Goal: Check status: Check status

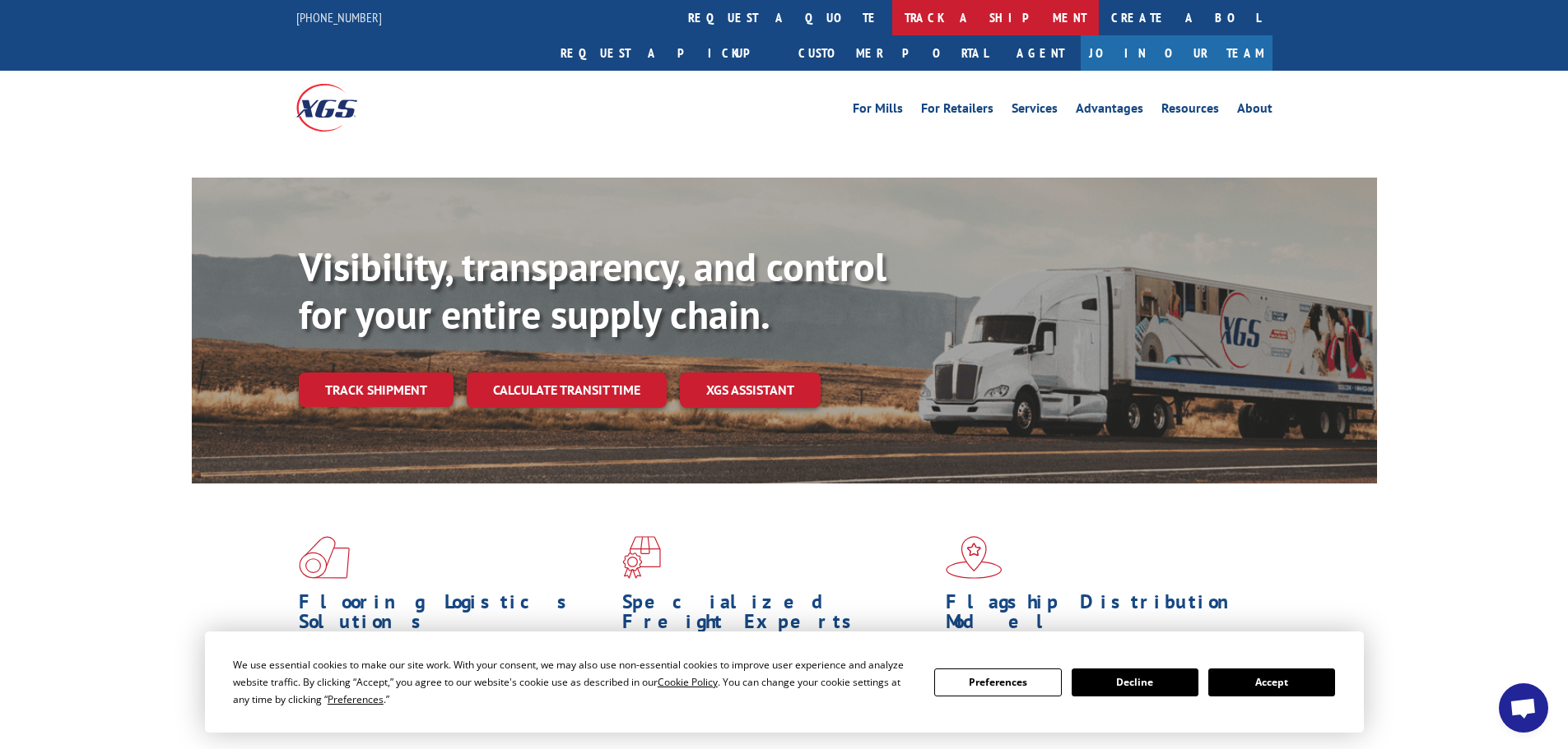
click at [892, 14] on link "track a shipment" at bounding box center [995, 18] width 206 height 36
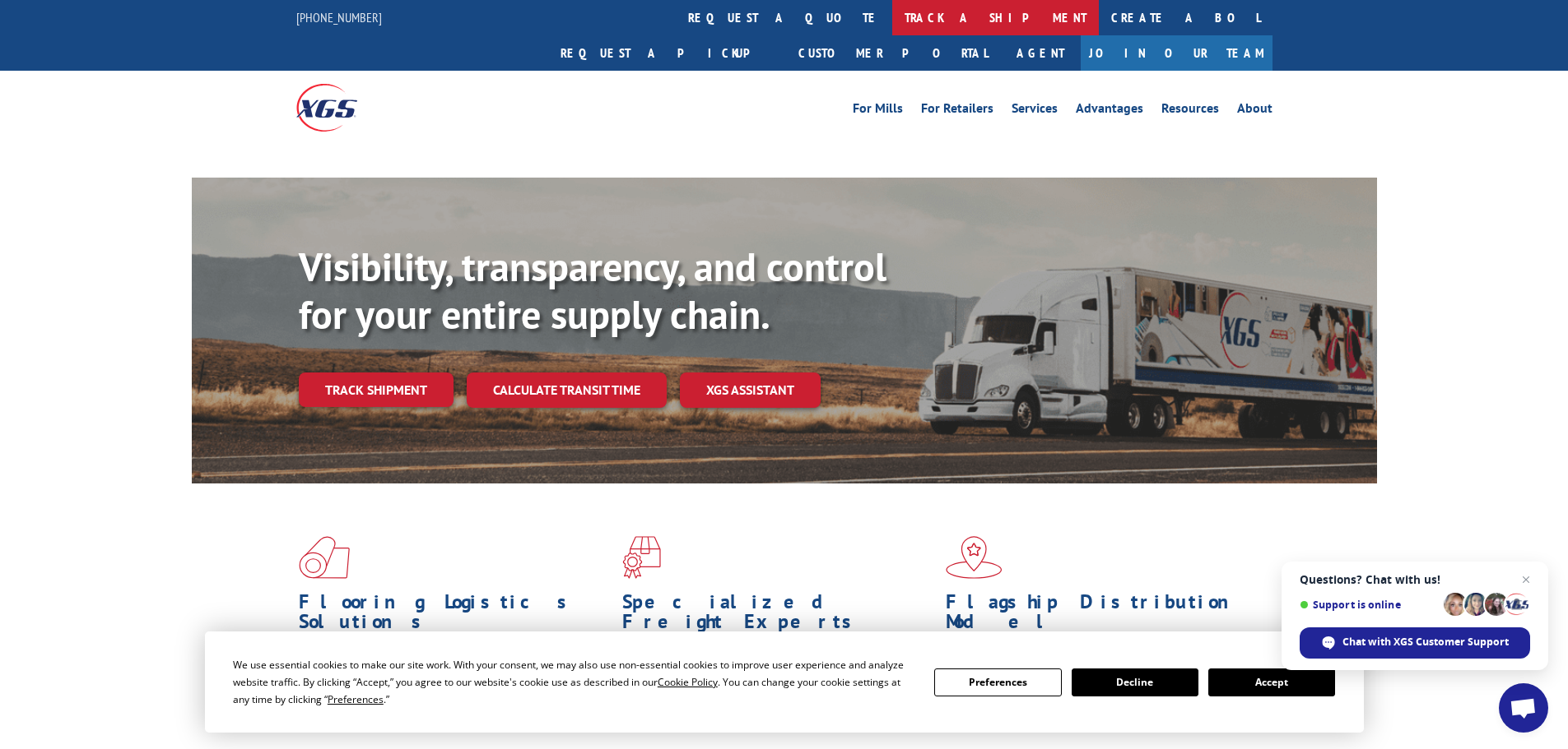
click at [892, 14] on link "track a shipment" at bounding box center [995, 18] width 206 height 36
click at [892, 22] on link "track a shipment" at bounding box center [995, 18] width 206 height 36
click at [892, 11] on link "track a shipment" at bounding box center [995, 18] width 206 height 36
click at [1221, 683] on button "Accept" at bounding box center [1272, 683] width 127 height 28
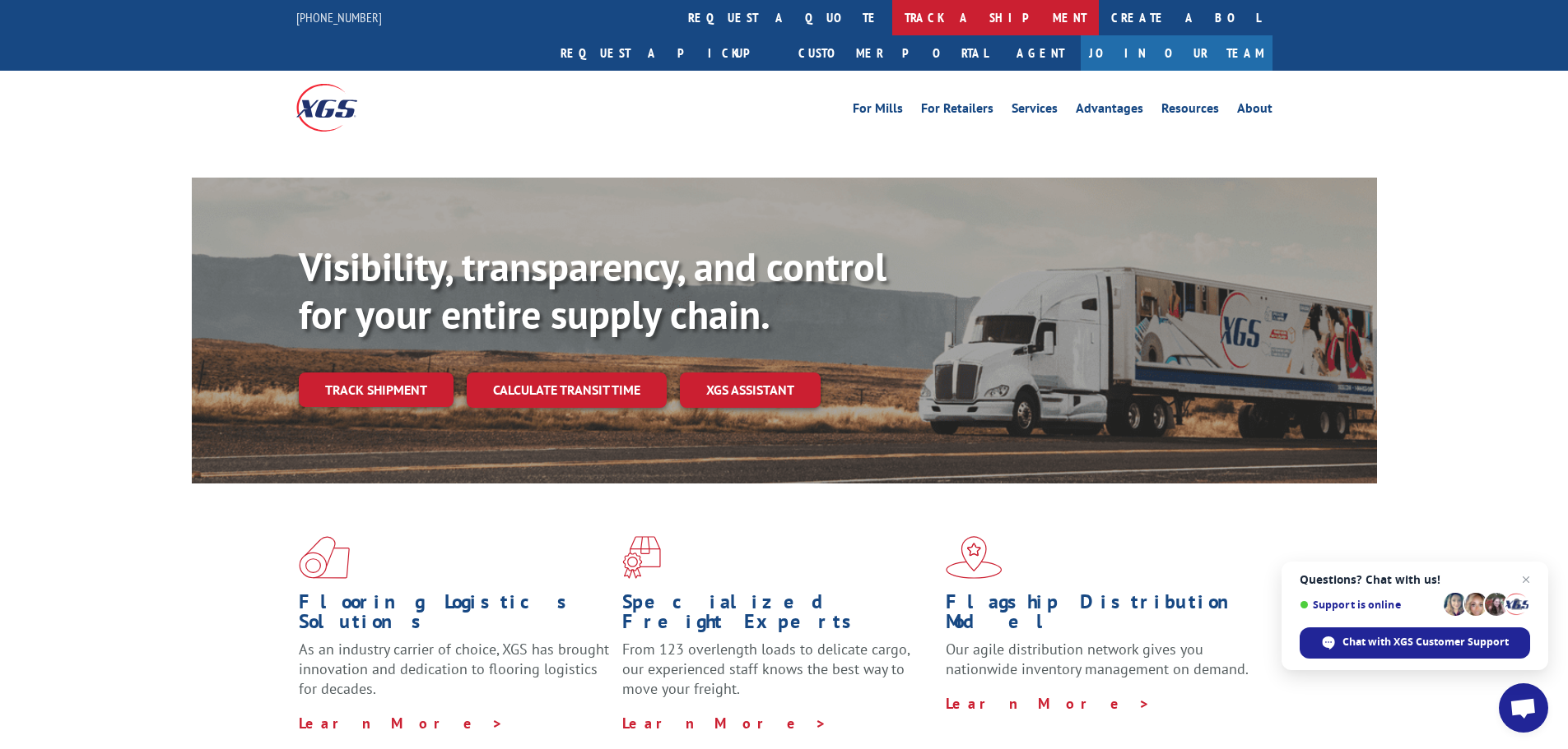
click at [892, 16] on link "track a shipment" at bounding box center [995, 18] width 206 height 36
click at [892, 20] on link "track a shipment" at bounding box center [995, 18] width 206 height 36
click at [892, 15] on link "track a shipment" at bounding box center [995, 18] width 206 height 36
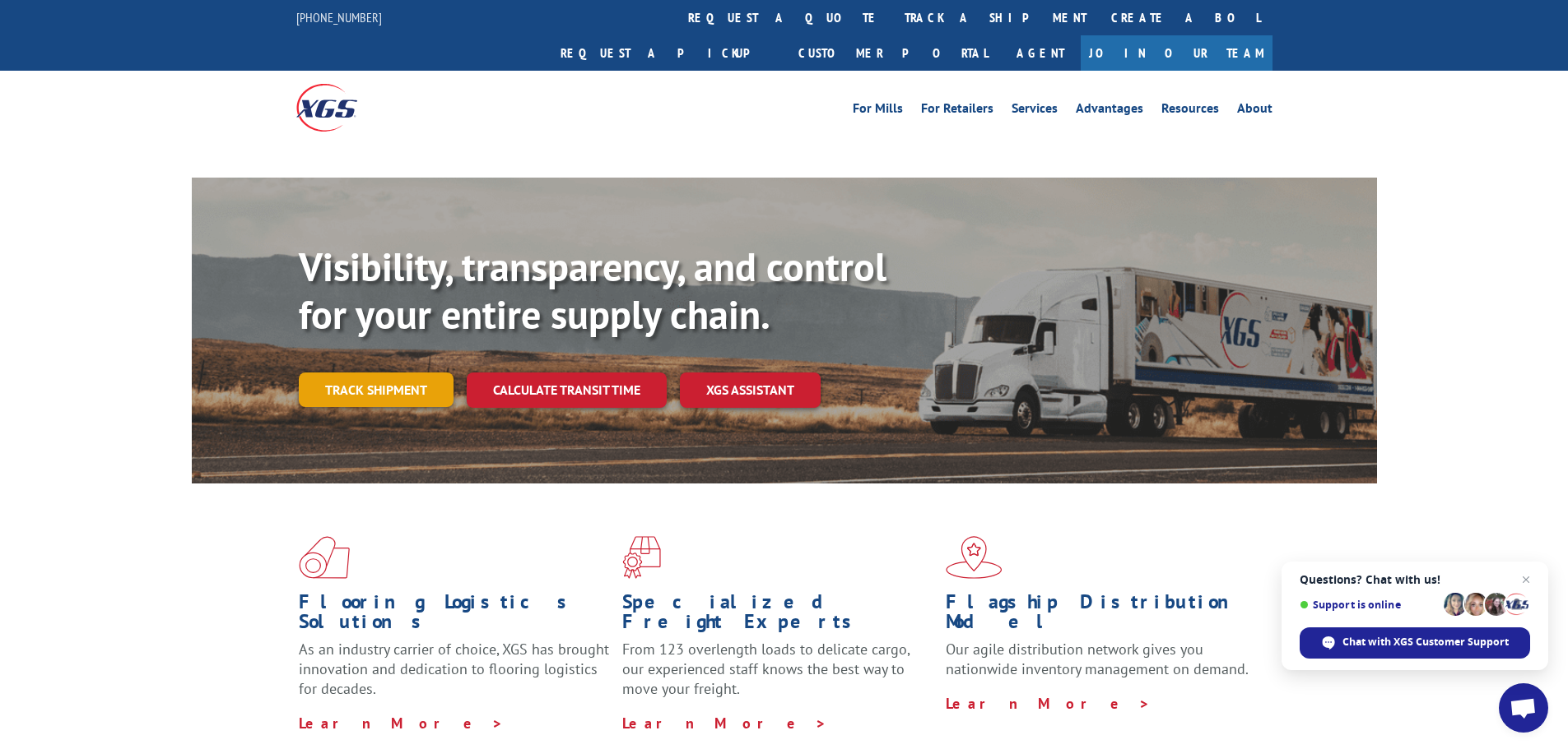
click at [375, 373] on link "Track shipment" at bounding box center [376, 389] width 155 height 35
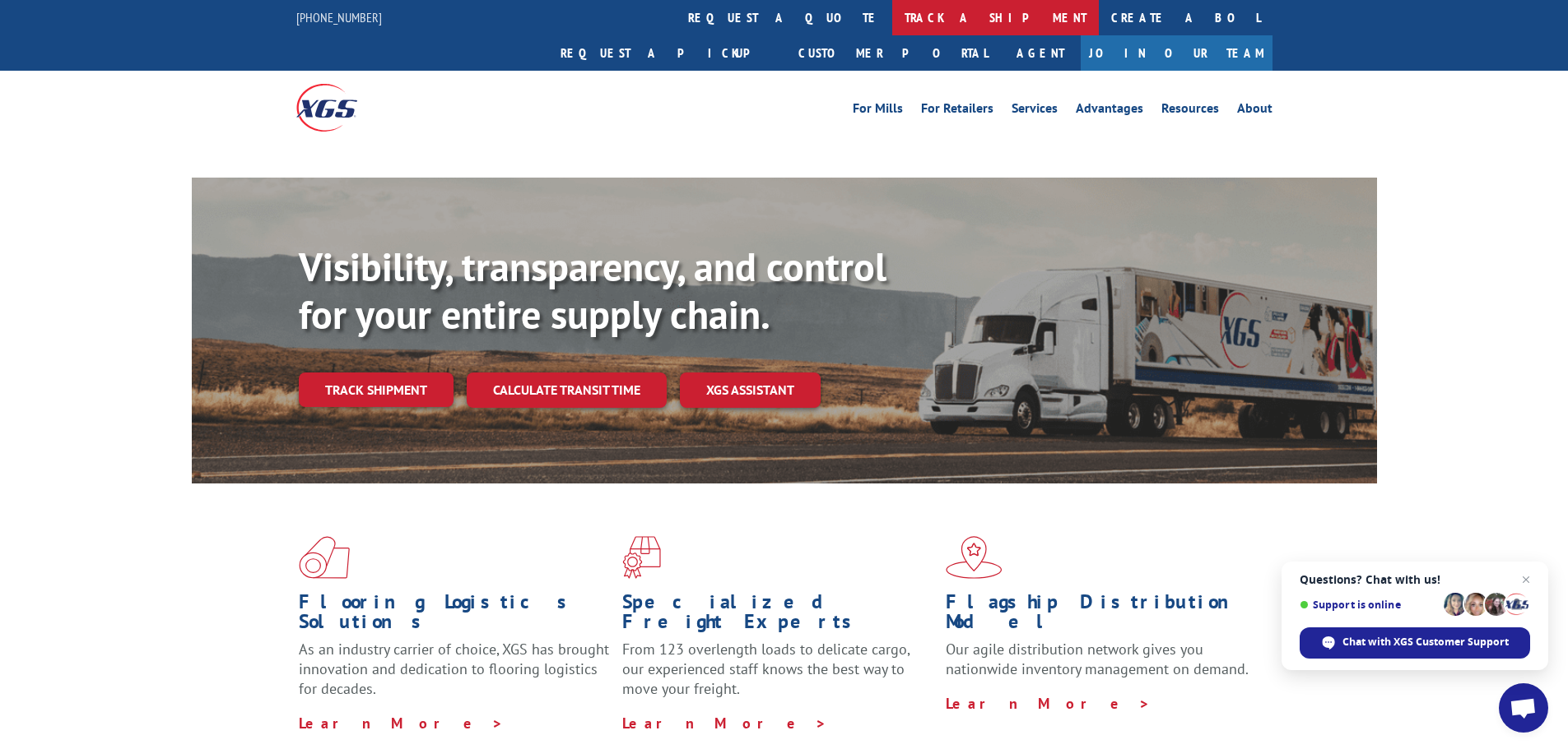
click at [892, 22] on link "track a shipment" at bounding box center [995, 18] width 206 height 36
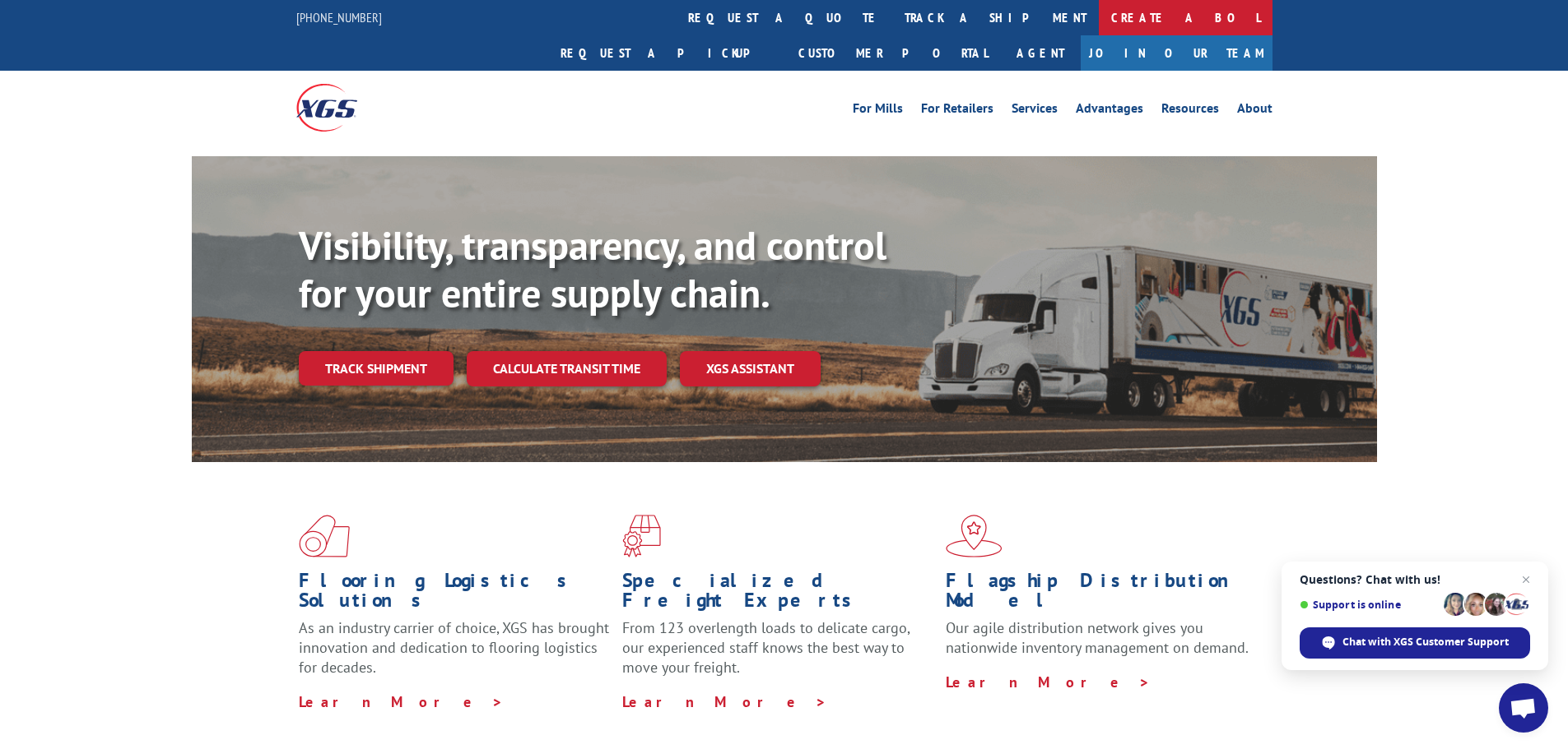
click at [1098, 22] on link "Create a BOL" at bounding box center [1184, 18] width 173 height 36
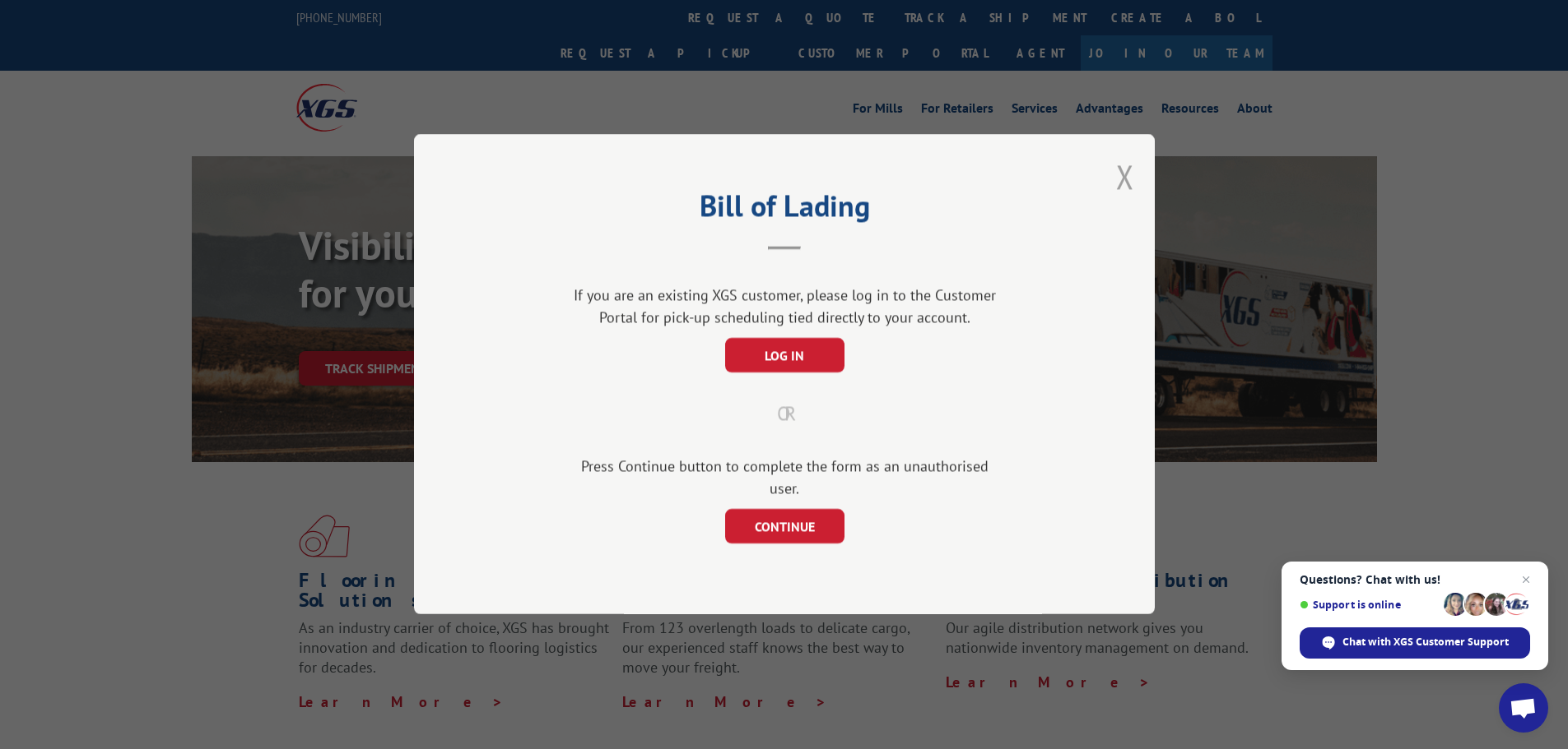
click at [1123, 188] on button "Close modal" at bounding box center [1125, 176] width 18 height 44
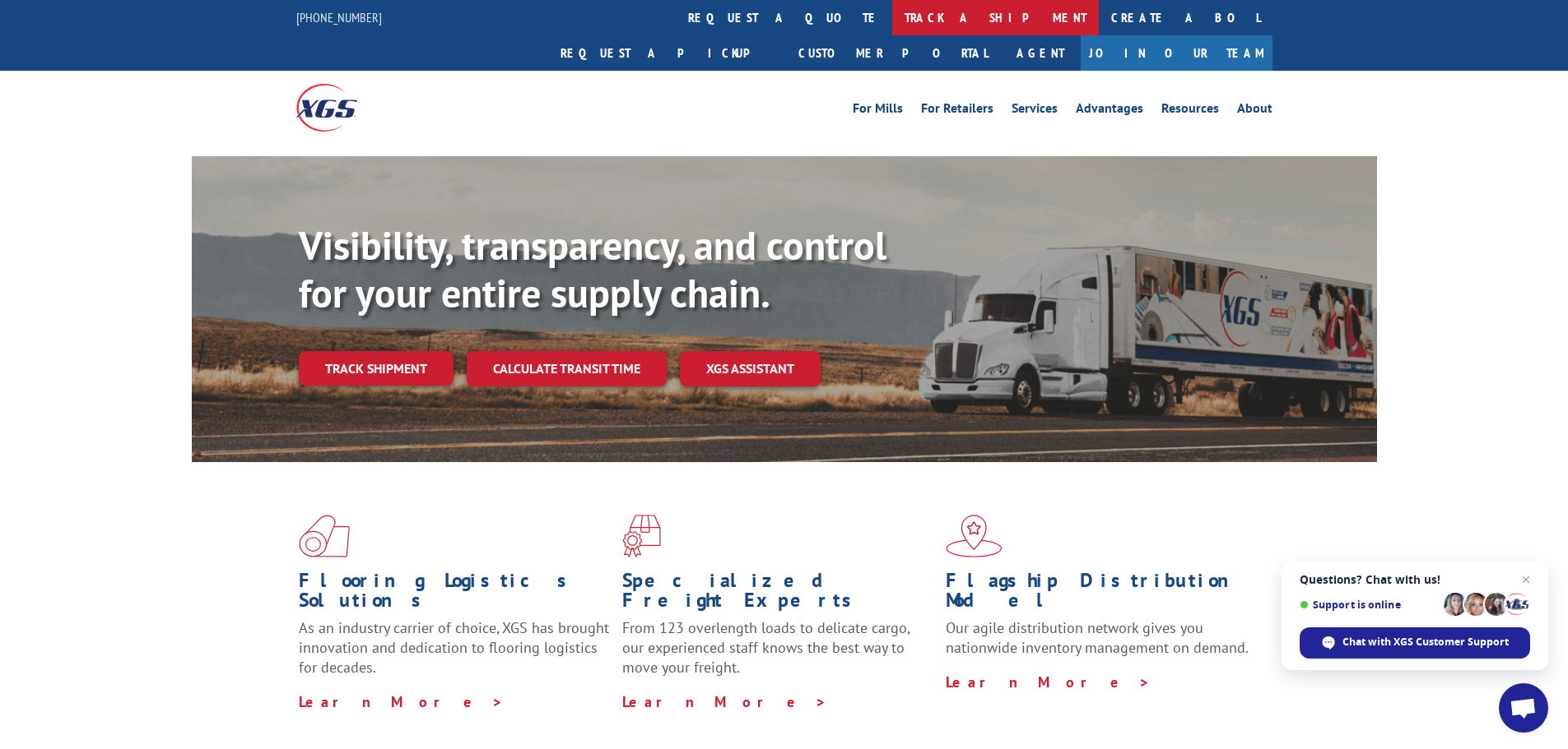
click at [892, 20] on link "track a shipment" at bounding box center [995, 18] width 206 height 36
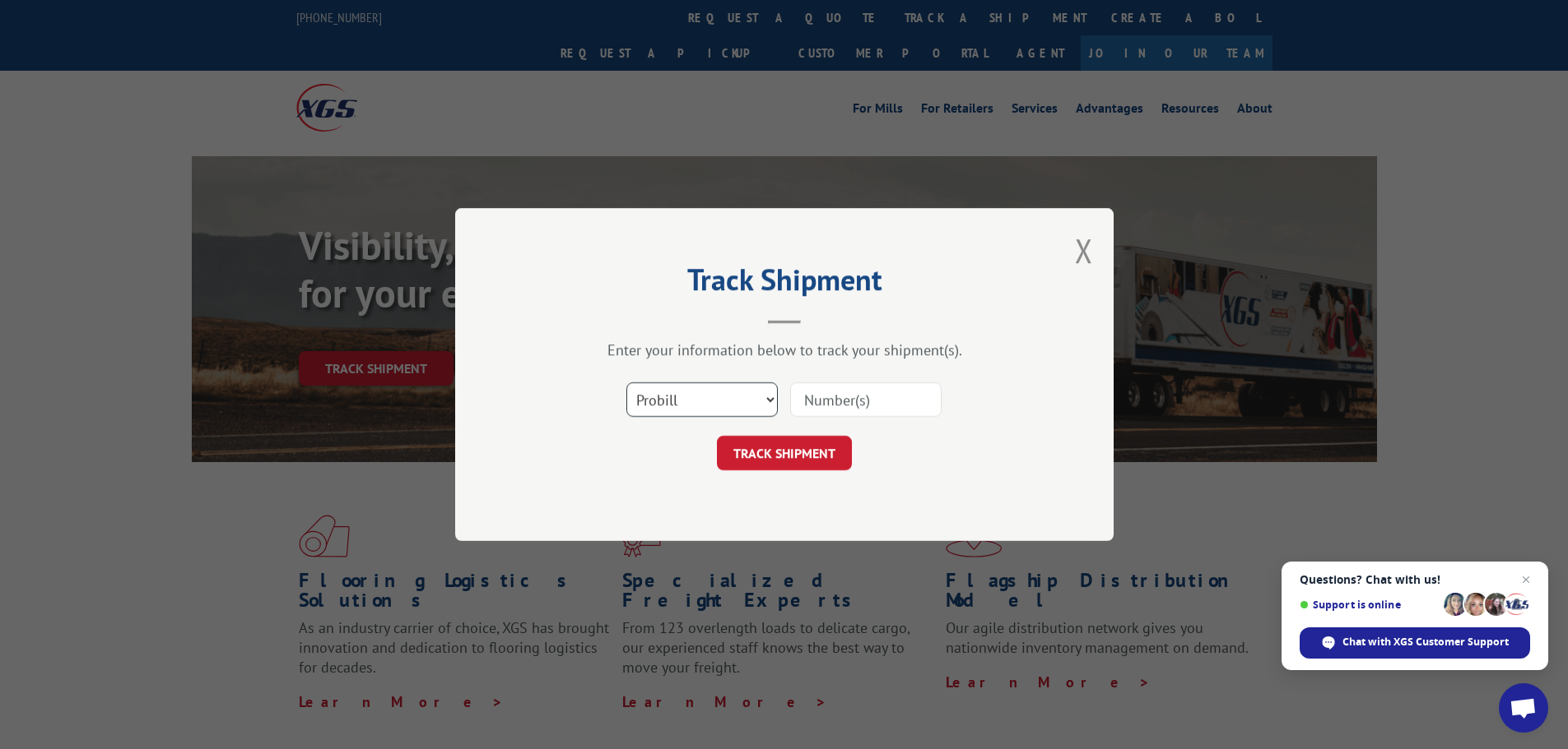
click at [768, 404] on select "Select category... Probill BOL PO" at bounding box center [702, 399] width 152 height 35
select select "bol"
click at [626, 382] on select "Select category... Probill BOL PO" at bounding box center [702, 399] width 152 height 35
click at [803, 400] on input at bounding box center [865, 399] width 152 height 35
paste input "6083059"
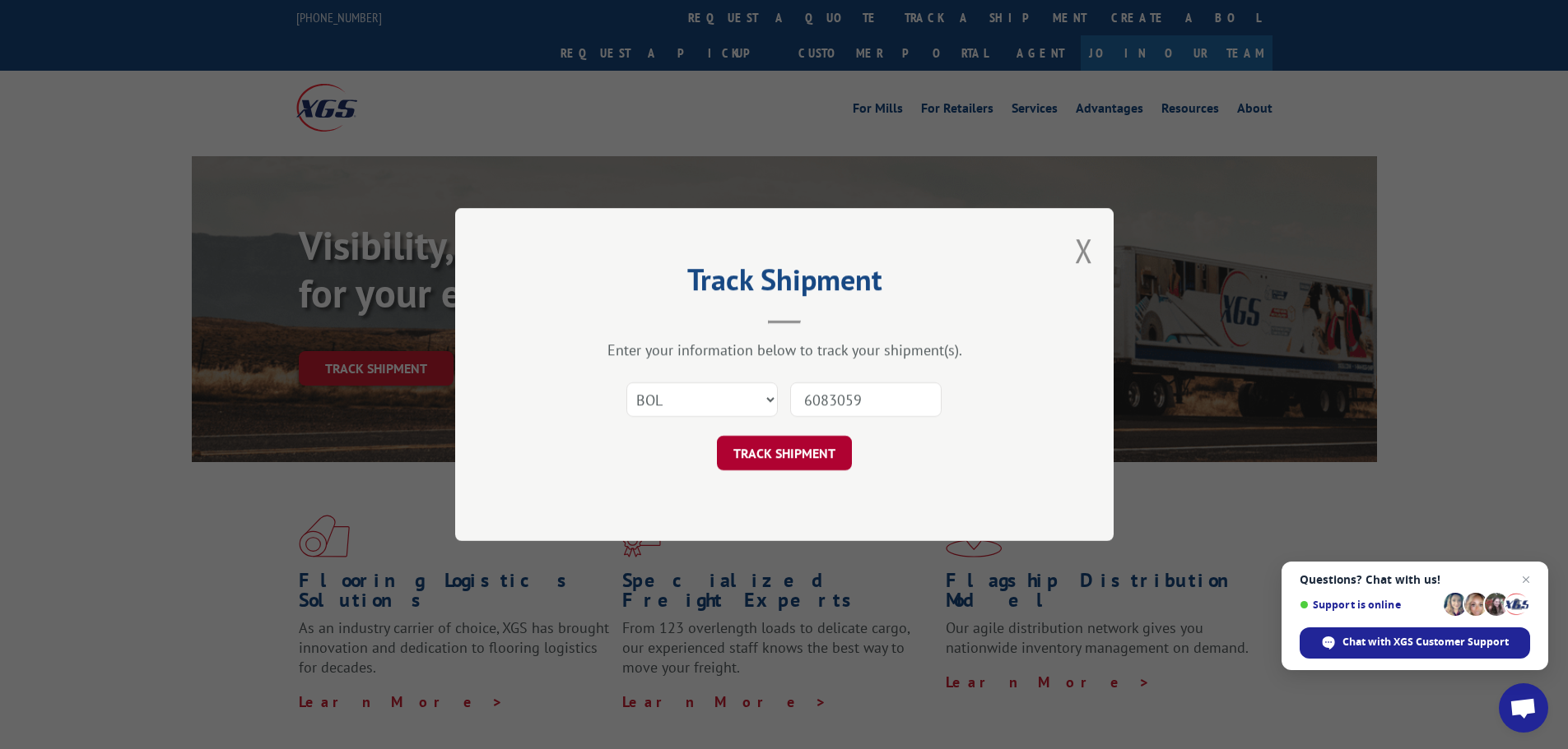
type input "6083059"
click at [816, 450] on button "TRACK SHIPMENT" at bounding box center [784, 453] width 135 height 35
